Goal: Complete application form: Complete application form

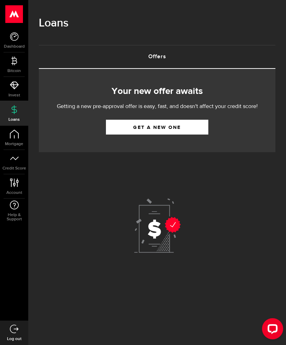
click at [161, 127] on link "Get a new one" at bounding box center [157, 127] width 102 height 15
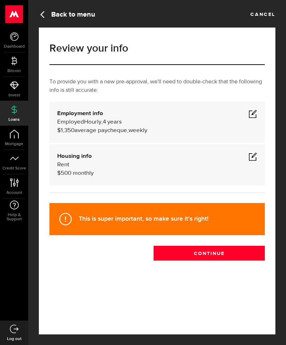
click at [62, 106] on div "Employment info Employed Hourly , 4 years (on maternity leave) undefined annual…" at bounding box center [156, 122] width 215 height 41
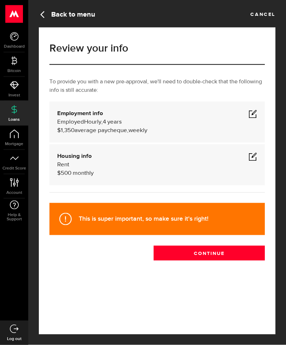
scroll to position [9, 0]
click at [254, 109] on span at bounding box center [253, 113] width 8 height 8
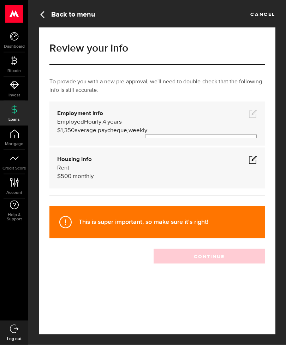
scroll to position [9, 0]
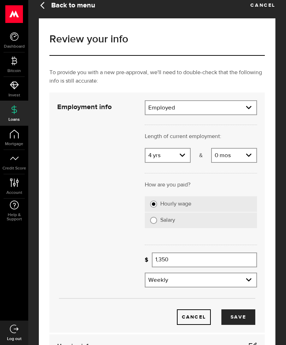
click at [179, 159] on select "Years 0 yrs 1 yr 2 yrs 3 yrs 4 yrs 5 yrs 6 yrs 7 yrs 8 yrs 9 yrs 10+ yrs" at bounding box center [167, 156] width 44 height 15
select select "8"
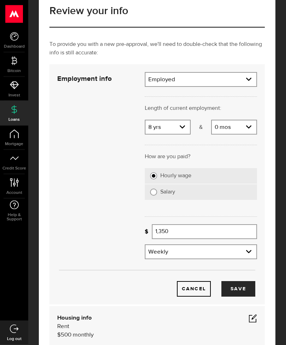
scroll to position [38, 0]
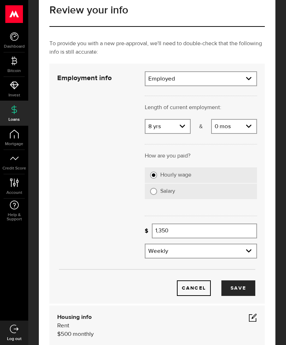
click at [215, 237] on input "1,350" at bounding box center [204, 231] width 105 height 15
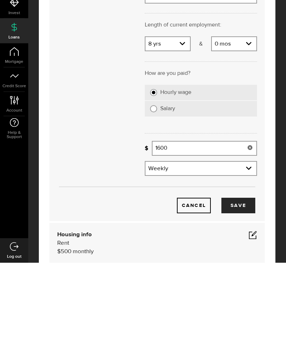
click at [241, 280] on button "Save" at bounding box center [238, 288] width 34 height 16
type input "1,600"
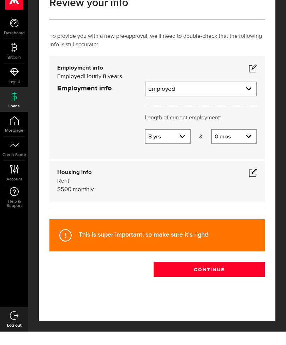
scroll to position [0, 0]
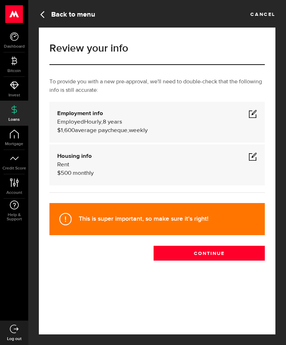
click at [231, 253] on button "Continue" at bounding box center [209, 253] width 111 height 15
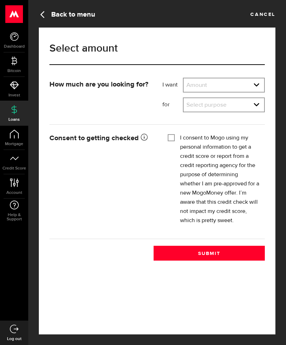
click at [243, 84] on select "Amount $500 $1000 $2000 $3000 $4000 $5000 $6000 $7000 $8000 $9000 $10000 $11000…" at bounding box center [224, 85] width 81 height 15
select select "500"
click at [254, 107] on select "Select purpose Credit Card Refinancing/Pay Off Credit Cards Debt Consolidation …" at bounding box center [224, 105] width 81 height 15
select select "Emergency Loan"
click at [168, 140] on input "I consent to Mogo using my personal information to get a credit score or report…" at bounding box center [171, 136] width 7 height 7
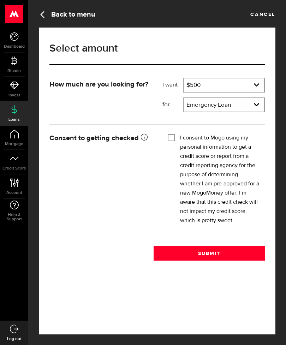
checkbox input "true"
click at [219, 255] on button "Submit" at bounding box center [209, 253] width 111 height 15
